Goal: Register for event/course

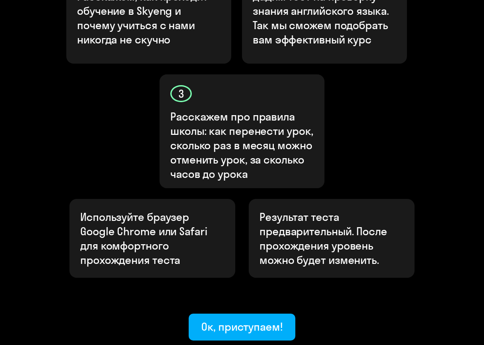
scroll to position [383, 0]
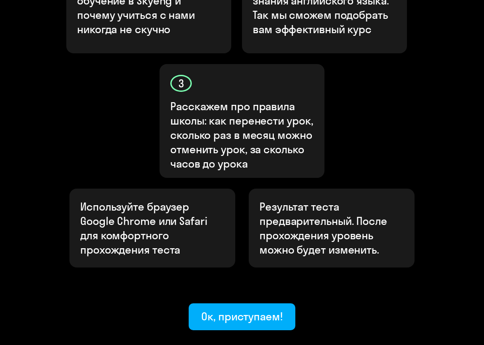
click at [254, 310] on div "Ок, приступаем!" at bounding box center [242, 317] width 82 height 14
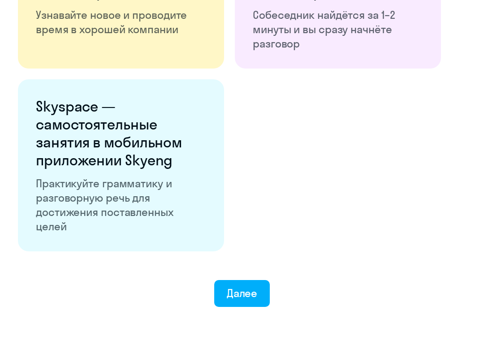
scroll to position [1578, 0]
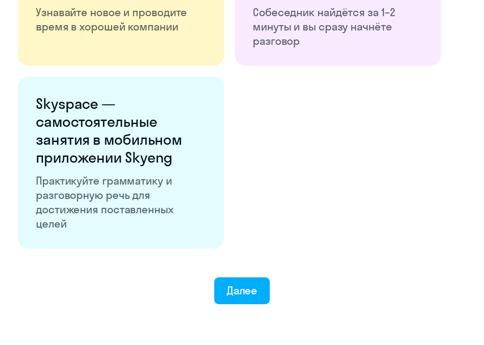
click at [249, 287] on div "Далее" at bounding box center [242, 291] width 31 height 14
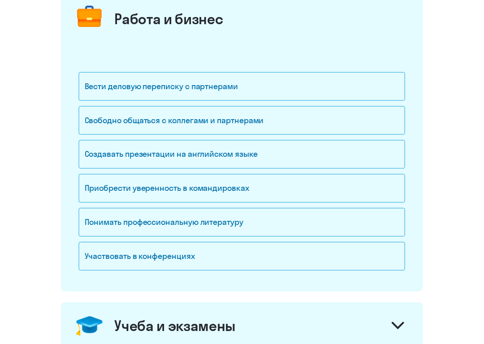
scroll to position [123, 0]
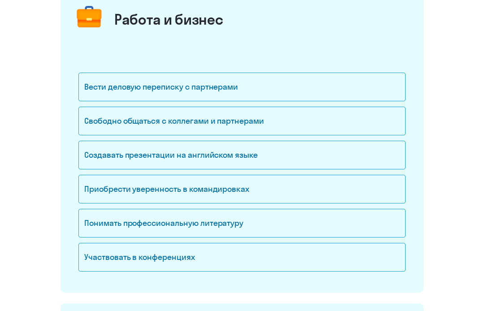
click at [102, 119] on div "Свободно общаться с коллегами и партнерами" at bounding box center [241, 121] width 327 height 29
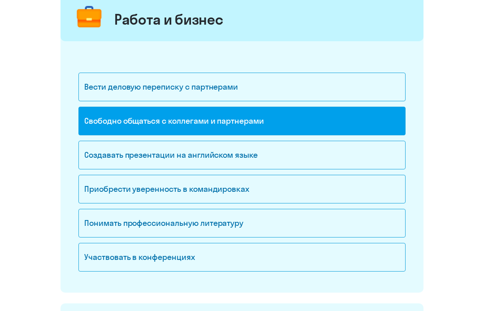
click at [101, 187] on div "Приобрести уверенность в командировках" at bounding box center [241, 189] width 327 height 29
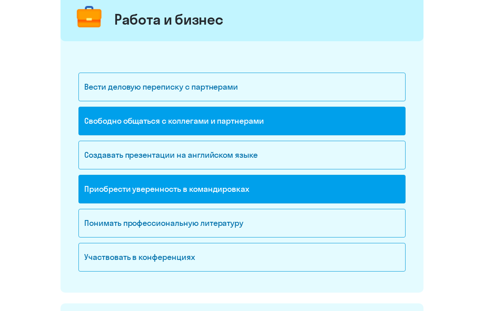
click at [111, 259] on div "Участвовать в конференциях" at bounding box center [241, 257] width 327 height 29
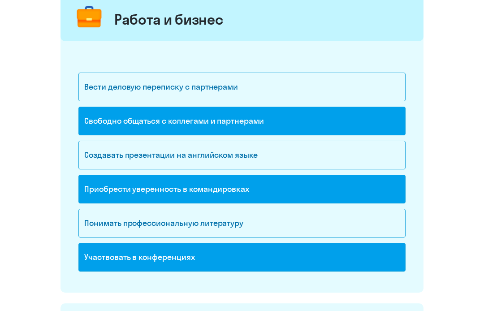
click at [104, 220] on div "Понимать профессиональную литературу" at bounding box center [241, 223] width 327 height 29
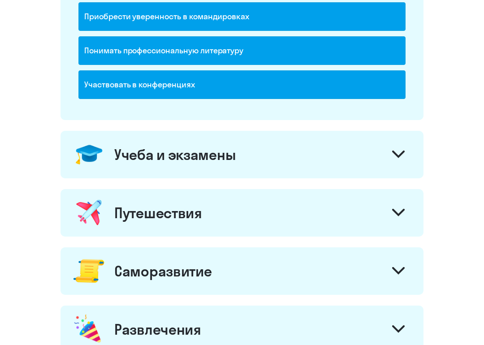
click at [379, 153] on div "Учеба и экзамены" at bounding box center [241, 154] width 363 height 47
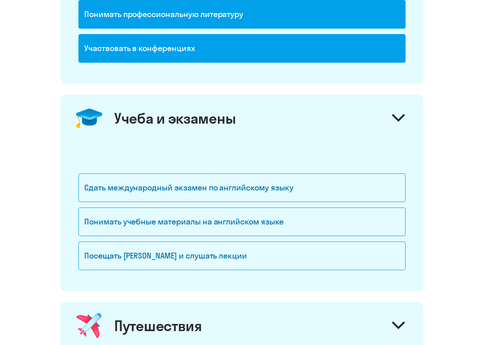
scroll to position [333, 0]
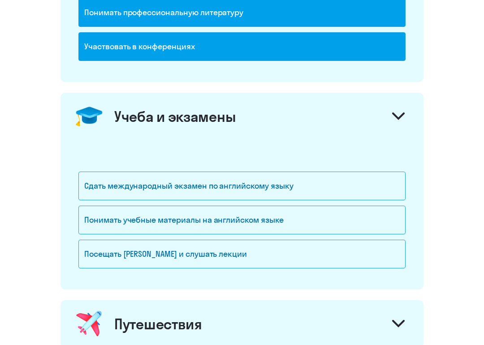
click at [105, 259] on div "Посещать [PERSON_NAME] и слушать лекции" at bounding box center [241, 254] width 327 height 29
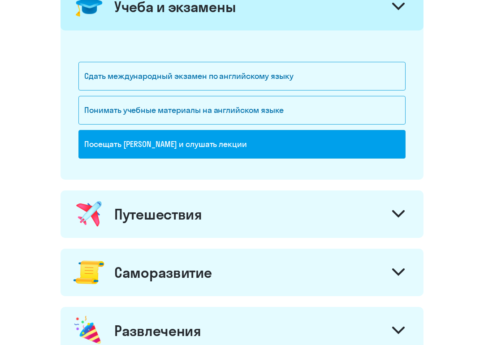
scroll to position [443, 0]
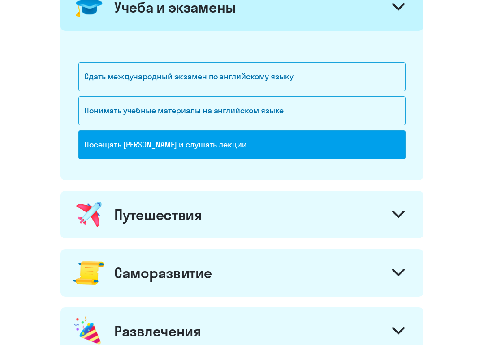
click at [386, 221] on div "Путешествия" at bounding box center [241, 214] width 363 height 47
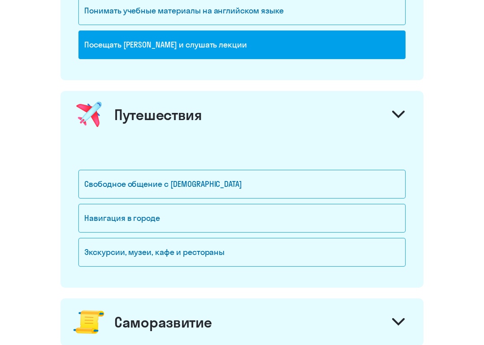
scroll to position [548, 0]
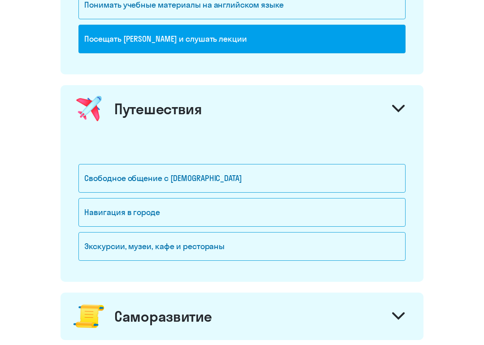
click at [104, 178] on div "Свободное общение с [DEMOGRAPHIC_DATA]" at bounding box center [241, 178] width 327 height 29
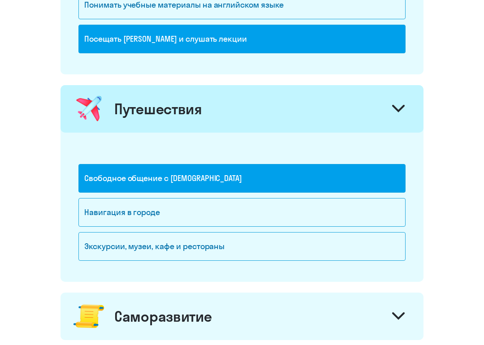
click at [105, 249] on div "Экскурсии, музеи, кафе и рестораны" at bounding box center [241, 246] width 327 height 29
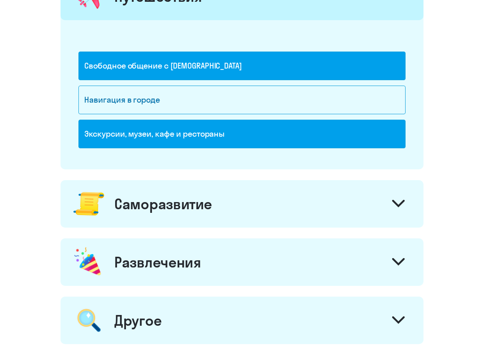
scroll to position [664, 0]
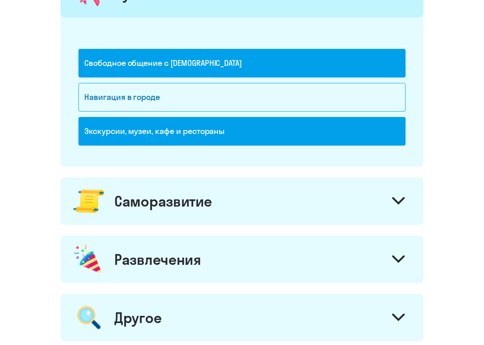
click at [97, 201] on img at bounding box center [89, 201] width 33 height 33
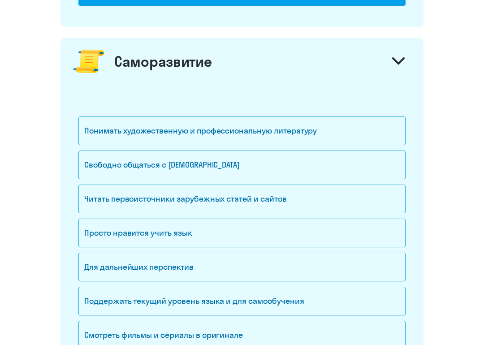
scroll to position [803, 0]
click at [102, 164] on div "Свободно общаться с [DEMOGRAPHIC_DATA]" at bounding box center [241, 165] width 327 height 29
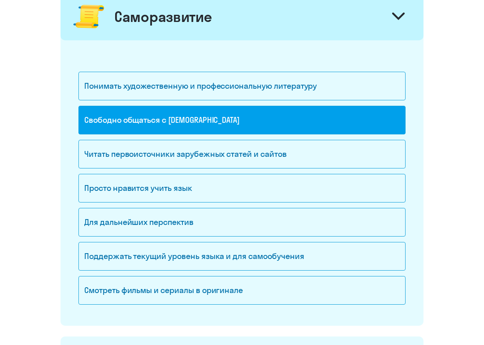
scroll to position [848, 0]
click at [106, 250] on div "Поддержать текущий уровень языка и для cамообучения" at bounding box center [241, 256] width 327 height 29
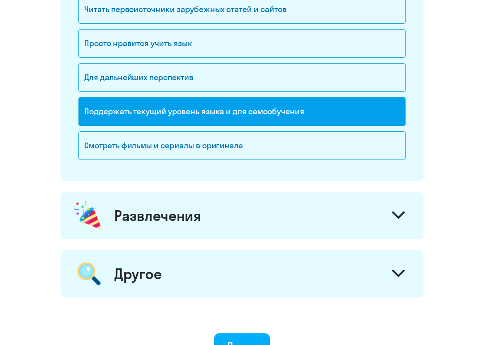
click at [98, 214] on img at bounding box center [88, 215] width 31 height 33
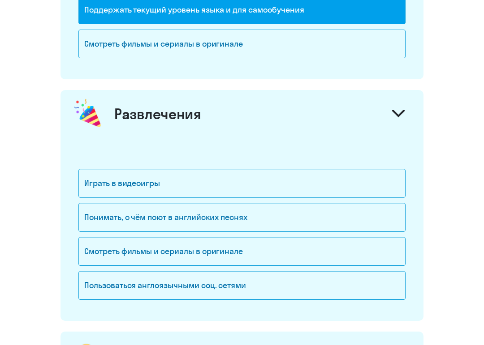
scroll to position [1095, 0]
click at [110, 218] on div "Понимать, о чём поют в английских песнях" at bounding box center [241, 217] width 327 height 29
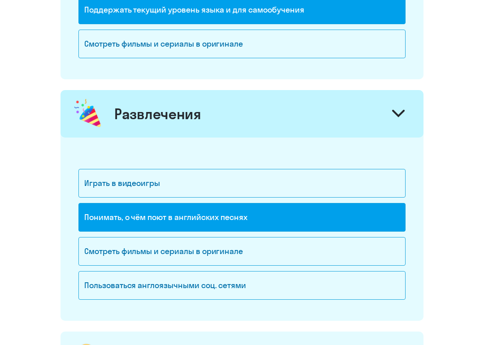
click at [111, 287] on div "Пользоваться англоязычными соц. сетями" at bounding box center [241, 285] width 327 height 29
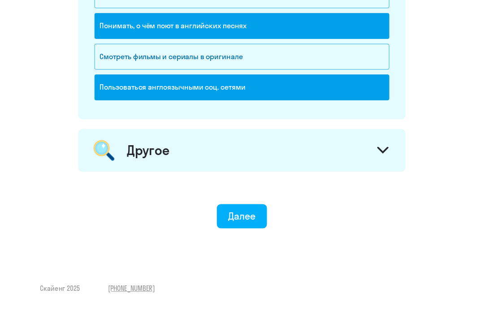
scroll to position [1311, 0]
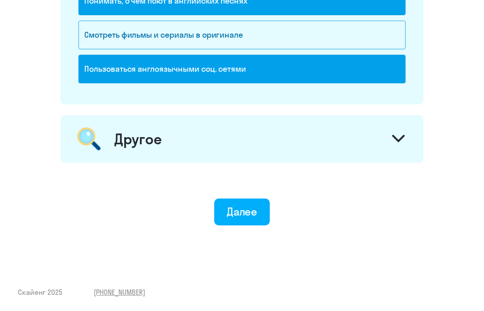
click at [114, 141] on div "Другое" at bounding box center [241, 138] width 363 height 47
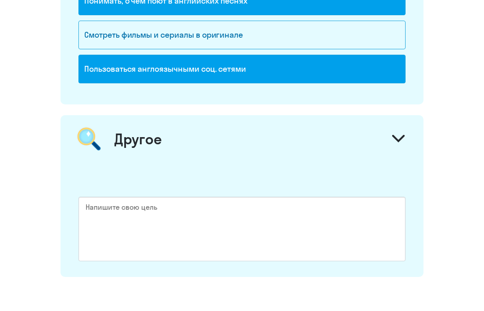
click at [394, 137] on icon at bounding box center [398, 138] width 11 height 5
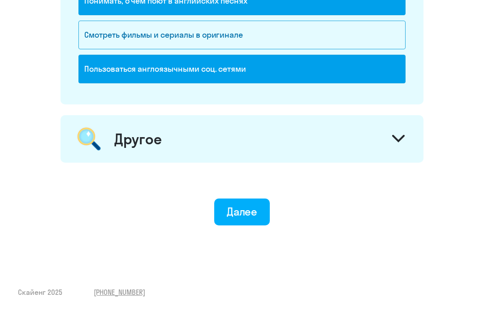
click at [233, 214] on div "Далее" at bounding box center [242, 211] width 31 height 14
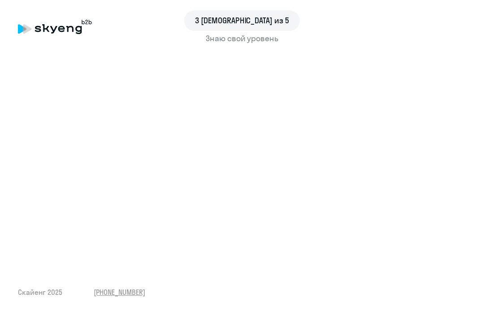
click at [379, 17] on div "3 [DEMOGRAPHIC_DATA] из 5" at bounding box center [242, 20] width 448 height 21
click at [420, 261] on div "3 шаг из 5 Знаю свой уровень Скайенг 2025 [PHONE_NUMBER]" at bounding box center [242, 155] width 484 height 311
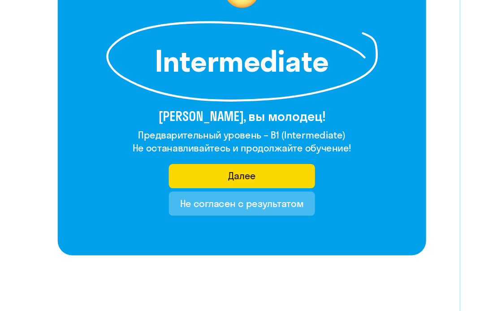
scroll to position [116, 0]
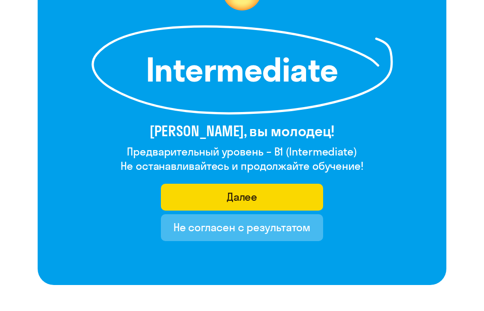
click at [185, 196] on button "Далее" at bounding box center [242, 197] width 163 height 27
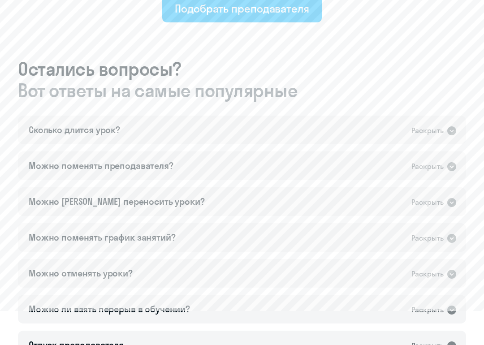
scroll to position [734, 0]
click at [448, 128] on icon at bounding box center [451, 130] width 11 height 11
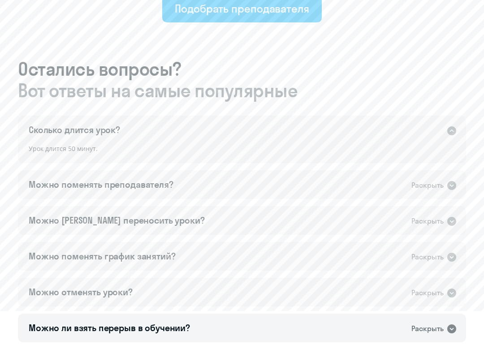
click at [449, 132] on icon at bounding box center [451, 130] width 9 height 9
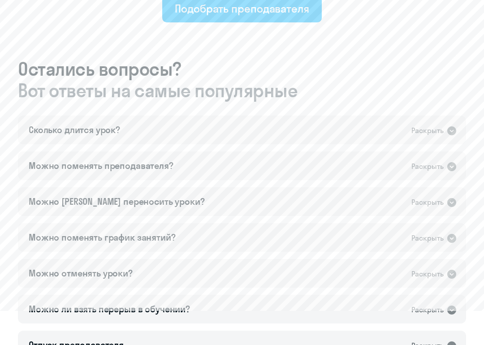
click at [445, 162] on div "Раскрыть" at bounding box center [434, 166] width 46 height 12
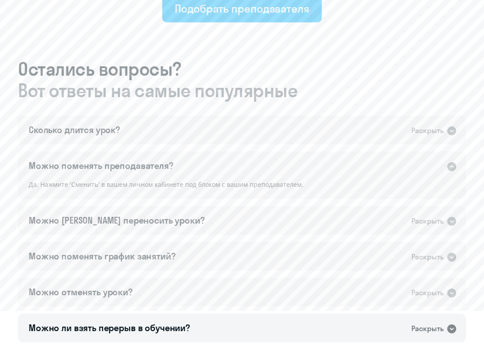
click at [447, 164] on icon at bounding box center [451, 166] width 11 height 11
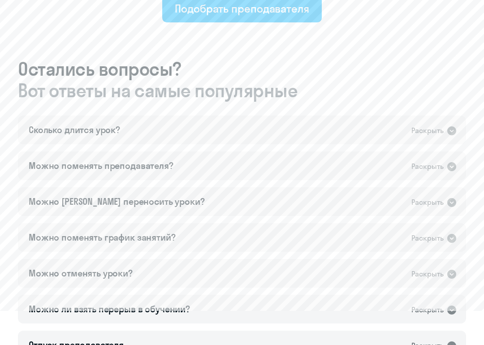
click at [439, 200] on div "Раскрыть" at bounding box center [427, 202] width 32 height 11
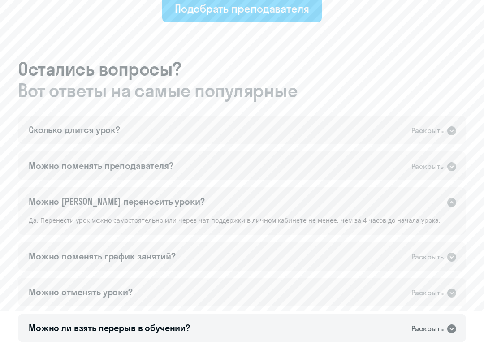
click at [445, 199] on div "Раскрыть" at bounding box center [434, 202] width 46 height 12
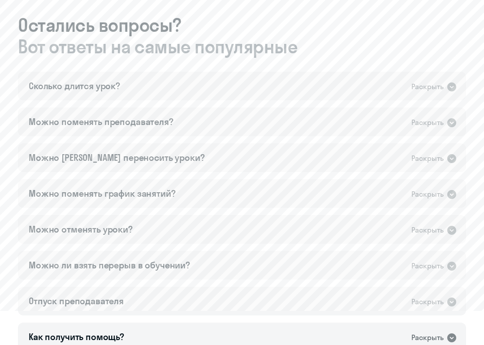
scroll to position [779, 0]
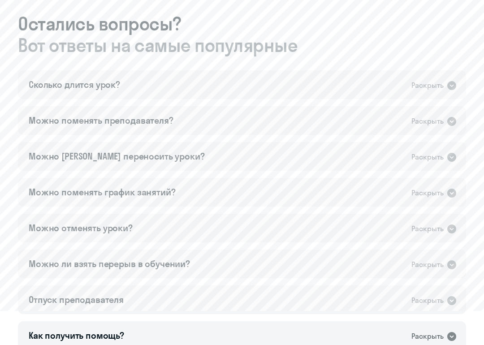
click at [450, 192] on icon at bounding box center [451, 193] width 9 height 9
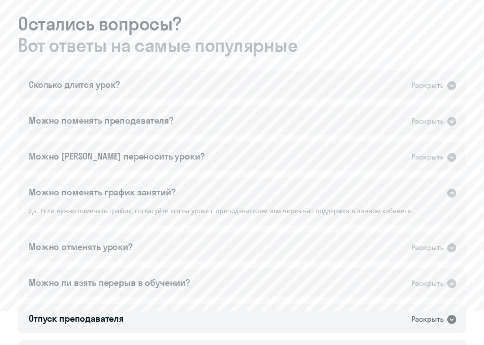
scroll to position [779, 0]
click at [442, 187] on div "Раскрыть" at bounding box center [427, 192] width 32 height 11
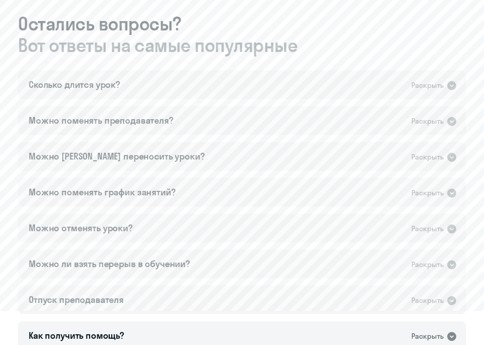
click at [443, 227] on div "Раскрыть" at bounding box center [427, 228] width 32 height 11
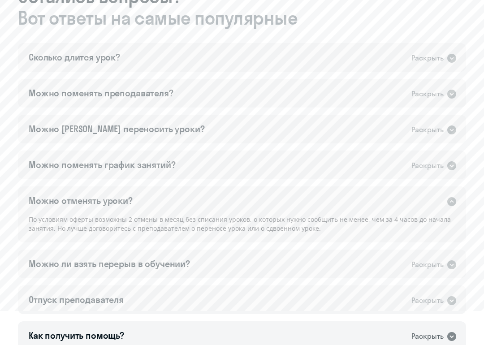
scroll to position [807, 0]
click at [448, 203] on icon at bounding box center [451, 200] width 9 height 9
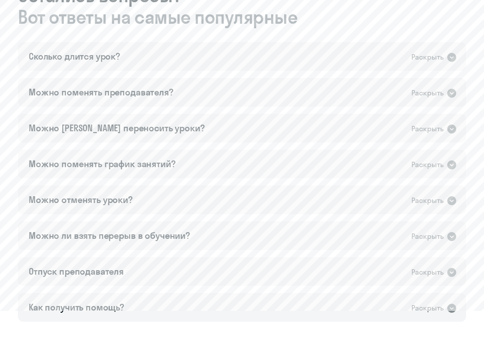
click at [446, 232] on icon at bounding box center [451, 236] width 11 height 11
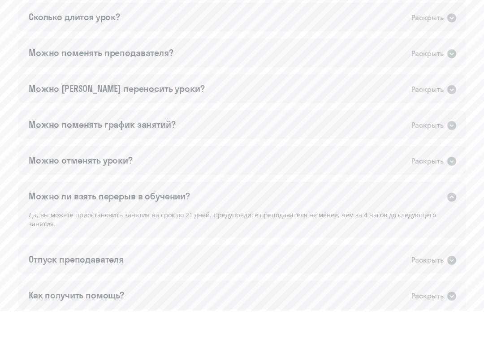
scroll to position [847, 0]
click at [444, 197] on div "Раскрыть" at bounding box center [434, 196] width 46 height 12
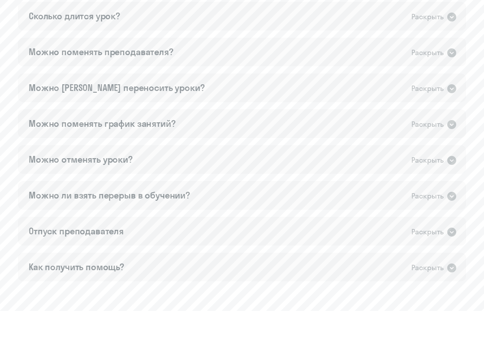
click at [444, 235] on div "Раскрыть" at bounding box center [434, 232] width 46 height 12
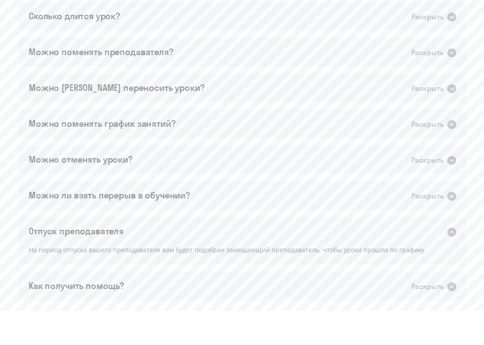
click at [444, 231] on div "Раскрыть" at bounding box center [434, 232] width 46 height 12
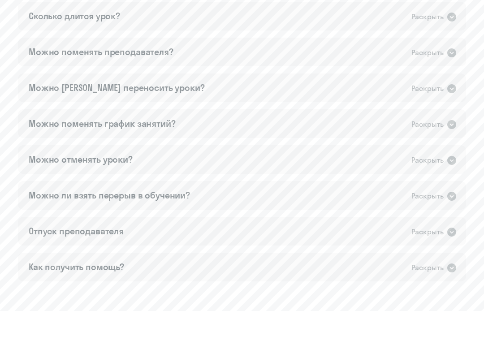
click at [443, 272] on div "Раскрыть" at bounding box center [427, 267] width 32 height 11
click at [443, 269] on div "Раскрыть" at bounding box center [427, 267] width 32 height 11
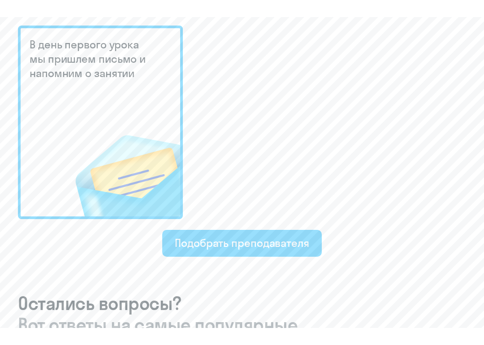
scroll to position [542, 0]
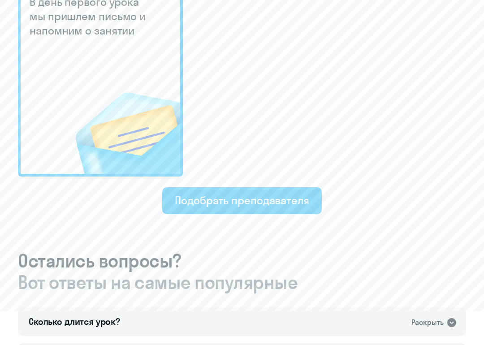
click at [279, 195] on div "Подобрать преподавателя" at bounding box center [242, 200] width 134 height 14
